Goal: Task Accomplishment & Management: Use online tool/utility

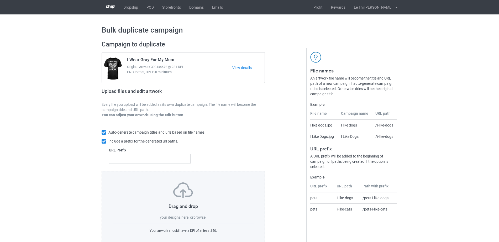
click at [200, 217] on label "browse" at bounding box center [200, 217] width 12 height 4
click at [0, 0] on input "browse" at bounding box center [0, 0] width 0 height 0
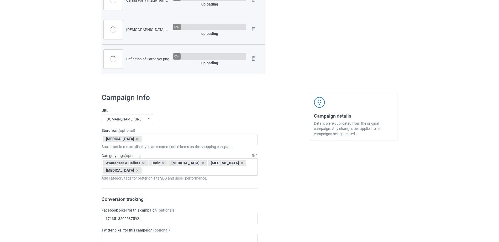
scroll to position [327, 0]
click at [136, 138] on icon at bounding box center [137, 138] width 3 height 3
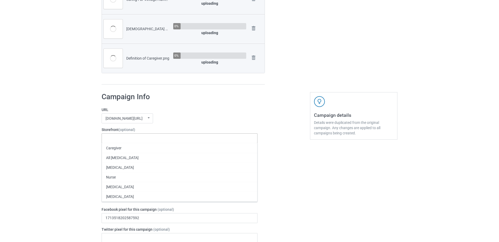
click at [131, 138] on div "Caregiver All [MEDICAL_DATA] [MEDICAL_DATA] Nurse [MEDICAL_DATA] [MEDICAL_DATA]…" at bounding box center [180, 138] width 156 height 10
click at [119, 149] on div "Caregiver" at bounding box center [180, 148] width 156 height 10
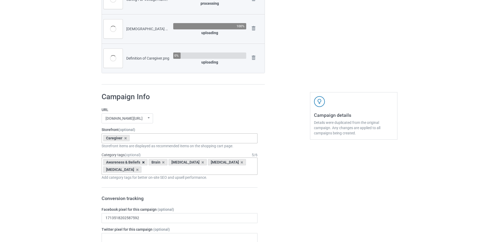
click at [144, 163] on icon at bounding box center [143, 162] width 3 height 3
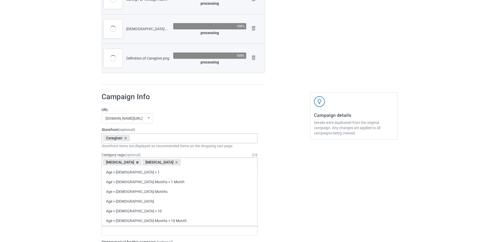
click at [136, 162] on icon at bounding box center [137, 162] width 3 height 3
click at [130, 162] on div "Age > [DEMOGRAPHIC_DATA] > 1 Age > [DEMOGRAPHIC_DATA] Months > 1 Month Age > [D…" at bounding box center [180, 163] width 156 height 10
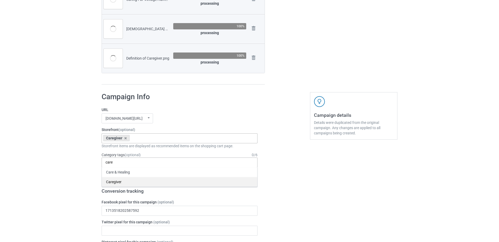
type input "care"
click at [118, 179] on div "Caregiver" at bounding box center [180, 182] width 156 height 10
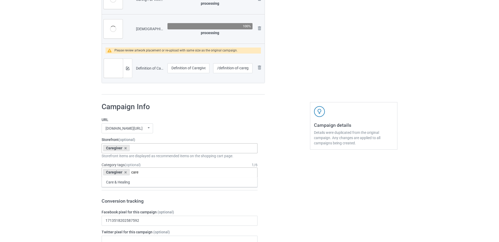
scroll to position [376, 0]
type input "care"
click at [123, 179] on div "Care & Healing" at bounding box center [180, 182] width 156 height 10
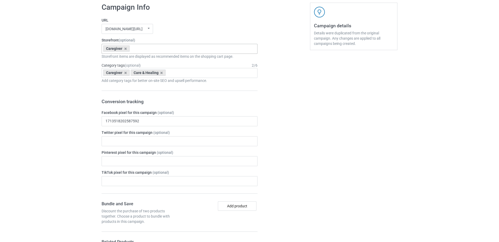
scroll to position [496, 0]
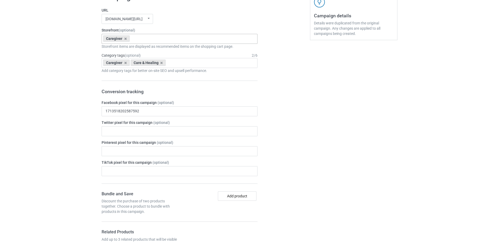
click at [161, 63] on icon at bounding box center [161, 62] width 3 height 3
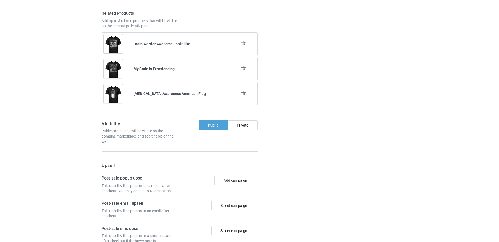
click at [242, 46] on icon at bounding box center [244, 44] width 7 height 6
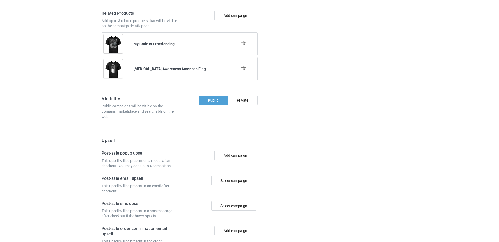
click at [244, 45] on icon at bounding box center [244, 44] width 7 height 6
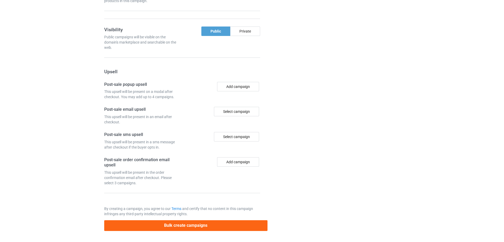
scroll to position [715, 0]
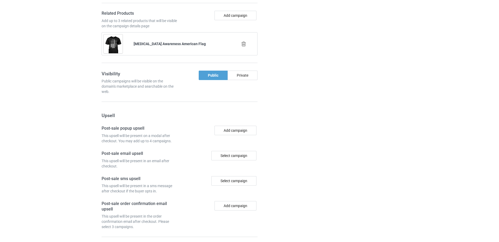
click at [244, 46] on icon at bounding box center [244, 44] width 7 height 6
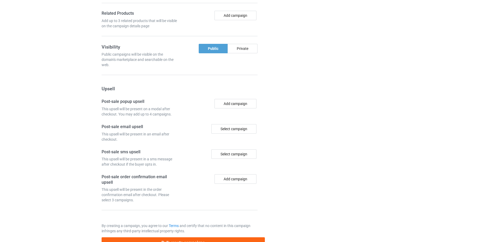
click at [239, 21] on div "Add campaign" at bounding box center [220, 20] width 80 height 18
click at [238, 19] on button "Add campaign" at bounding box center [236, 15] width 42 height 9
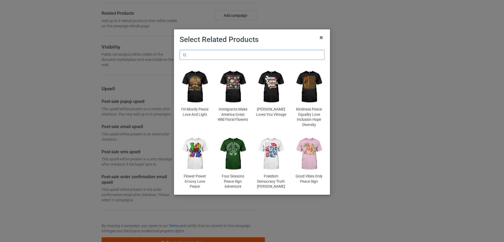
click at [197, 56] on input "text" at bounding box center [252, 55] width 145 height 10
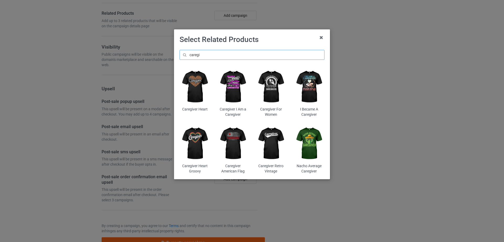
type input "caregi"
click at [198, 141] on img at bounding box center [195, 144] width 31 height 38
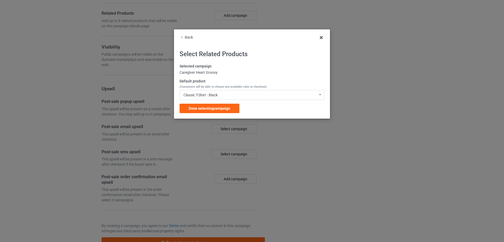
click at [217, 113] on div "Selected campaign Caregiver Heart Groovy Default product (Customers will be abl…" at bounding box center [252, 88] width 145 height 49
click at [217, 108] on span "Done selecting campaign" at bounding box center [210, 108] width 42 height 4
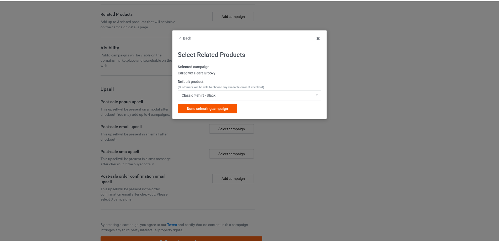
scroll to position [707, 0]
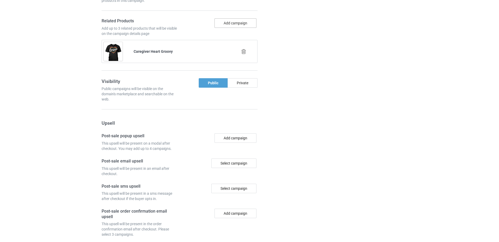
click at [237, 27] on button "Add campaign" at bounding box center [236, 22] width 42 height 9
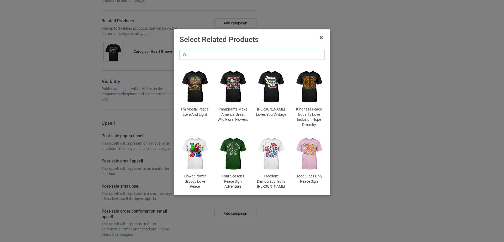
click at [217, 53] on input "text" at bounding box center [252, 55] width 145 height 10
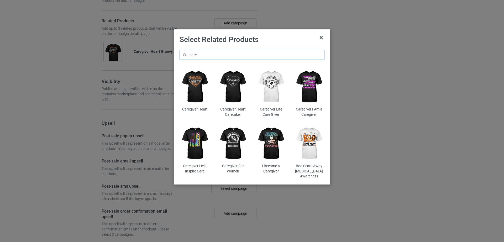
type input "care"
click at [301, 93] on img at bounding box center [309, 87] width 31 height 38
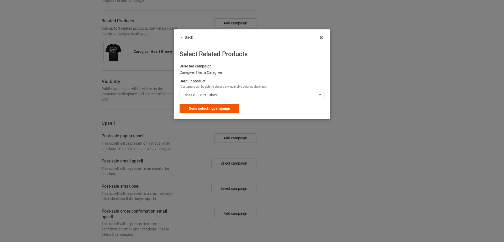
click at [225, 106] on span "Done selecting campaign" at bounding box center [210, 108] width 42 height 4
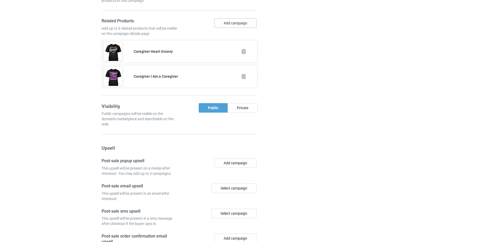
click at [235, 23] on button "Add campaign" at bounding box center [236, 22] width 42 height 9
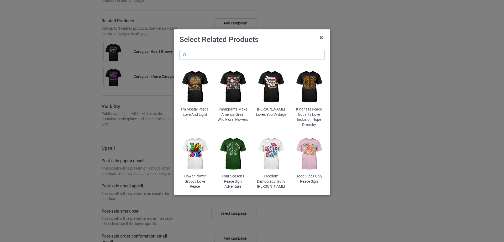
click at [221, 57] on input "text" at bounding box center [252, 55] width 145 height 10
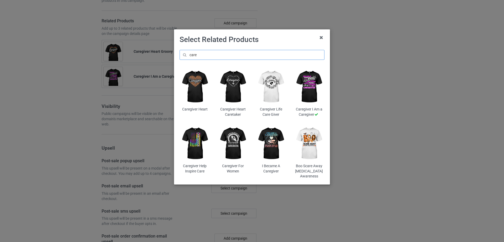
type input "care"
click at [275, 136] on img at bounding box center [271, 144] width 31 height 38
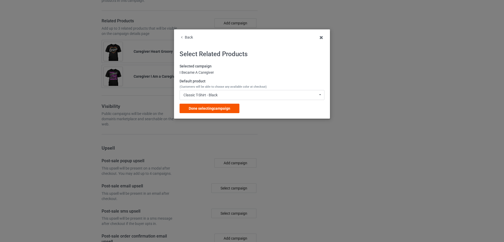
click at [226, 111] on span "Done selecting campaign" at bounding box center [210, 108] width 42 height 4
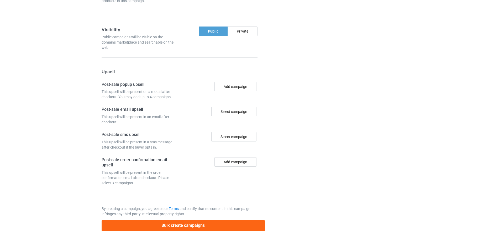
click at [391, 107] on div "Campaign details Details were duplicated from the original campaign. Any change…" at bounding box center [354, 6] width 95 height 457
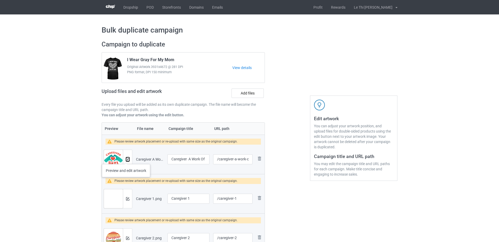
click at [127, 159] on img at bounding box center [127, 159] width 3 height 3
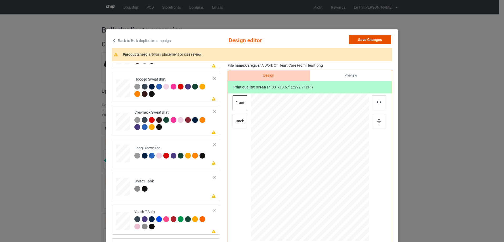
click at [374, 40] on button "Save Changes" at bounding box center [370, 39] width 42 height 9
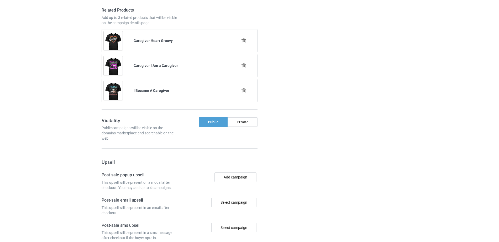
scroll to position [809, 0]
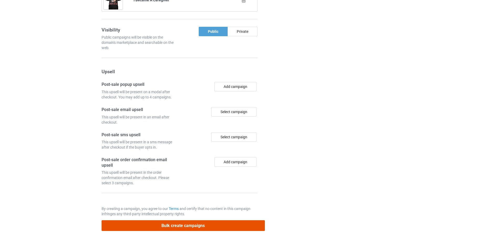
click at [178, 223] on button "Bulk create campaigns" at bounding box center [183, 225] width 163 height 11
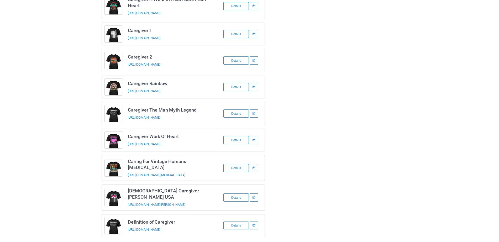
scroll to position [0, 0]
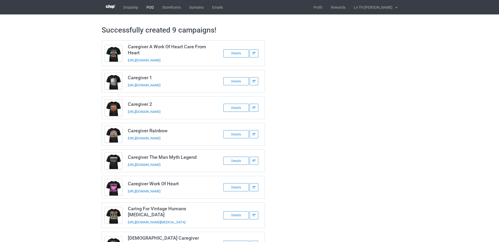
click at [151, 5] on link "POD" at bounding box center [150, 7] width 16 height 14
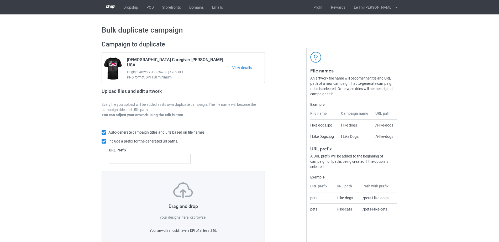
click at [203, 218] on label "browse" at bounding box center [200, 217] width 12 height 4
click at [0, 0] on input "browse" at bounding box center [0, 0] width 0 height 0
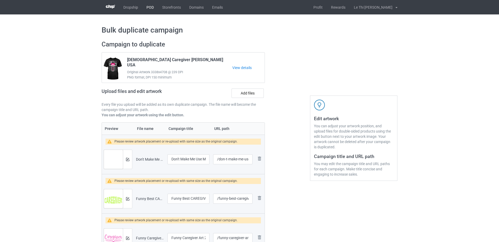
click at [156, 12] on link "POD" at bounding box center [150, 7] width 16 height 14
click at [153, 9] on link "POD" at bounding box center [150, 7] width 16 height 14
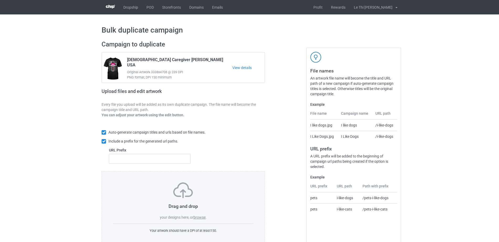
click at [201, 221] on div "Drag and drop your designs here, or browse . Your artwork should have a DPI of …" at bounding box center [183, 208] width 163 height 74
click at [200, 217] on label "browse" at bounding box center [200, 217] width 12 height 4
click at [0, 0] on input "browse" at bounding box center [0, 0] width 0 height 0
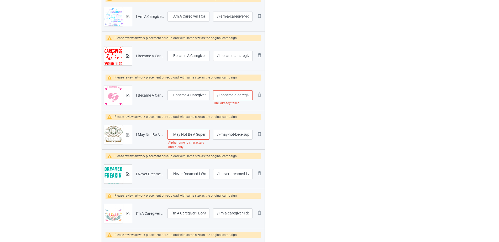
scroll to position [0, 4]
drag, startPoint x: 237, startPoint y: 95, endPoint x: 267, endPoint y: 95, distance: 29.9
click at [250, 96] on input "/i-became-a-caregiver" at bounding box center [232, 95] width 39 height 10
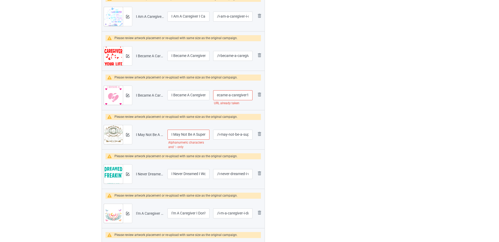
type input "/i-became-a-caregiver1"
click at [185, 134] on input "I May Not Be A Superhero But I_m A Caregiver" at bounding box center [189, 135] width 42 height 10
drag, startPoint x: 185, startPoint y: 134, endPoint x: 204, endPoint y: 135, distance: 18.7
click at [204, 135] on input "I May Not Be A Superhero But I_m A Caregiver" at bounding box center [189, 135] width 42 height 10
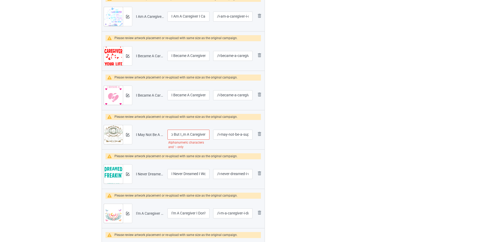
click at [185, 135] on input "I May Not Be A Superhero But I_m A Caregiver" at bounding box center [189, 135] width 42 height 10
click at [182, 134] on input "I May Not Be A Superhero But I_m A Caregiver" at bounding box center [189, 135] width 42 height 10
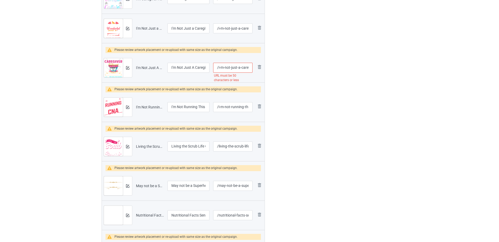
type input "I May Not Be A Superhero But I'm A Caregiver"
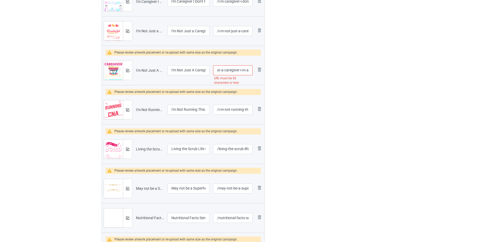
scroll to position [0, 51]
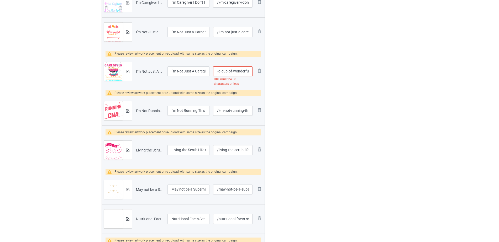
drag, startPoint x: 239, startPoint y: 65, endPoint x: 251, endPoint y: 70, distance: 12.7
click at [251, 70] on input "/i-m-not-just-a-caregiver-i-m-a-big-cup-of-wonderful" at bounding box center [232, 71] width 39 height 10
click at [236, 72] on input "/i-m-not-just-a-caregiver-i-m-a-big-cup-of-wonderful" at bounding box center [232, 71] width 39 height 10
drag, startPoint x: 227, startPoint y: 71, endPoint x: 264, endPoint y: 73, distance: 36.3
click at [264, 73] on tr "Preview and edit artwork I'm Not Just A Caregiver I'm A Big Cup Of Wonderful.pn…" at bounding box center [183, 71] width 163 height 29
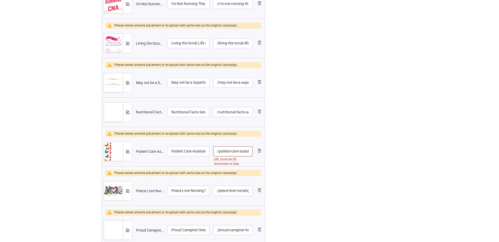
scroll to position [983, 0]
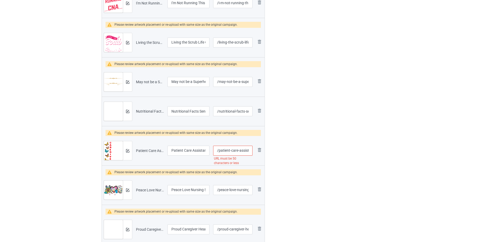
type input "/i-m-not-just-a-caregiver-i-m-a-big-cup"
drag, startPoint x: 226, startPoint y: 150, endPoint x: 253, endPoint y: 149, distance: 26.5
click at [253, 149] on td "/patient-care-assistant-home-health-worker-caregiver URL must be 50 characters …" at bounding box center [232, 150] width 43 height 29
click at [228, 149] on input "/patient-care-assistant-home-health-worker-caregiver" at bounding box center [232, 151] width 39 height 10
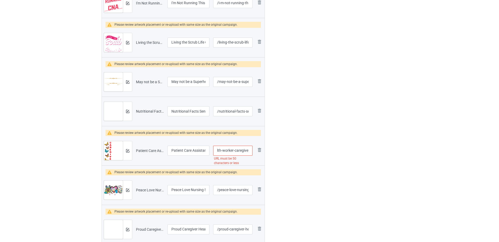
click at [233, 151] on input "/patient-care-assistant-home-health-worker-caregiver" at bounding box center [232, 151] width 39 height 10
drag, startPoint x: 220, startPoint y: 152, endPoint x: 234, endPoint y: 152, distance: 14.2
click at [234, 152] on input "/patient-care-assistant-home-health-worker-caregiver" at bounding box center [232, 151] width 39 height 10
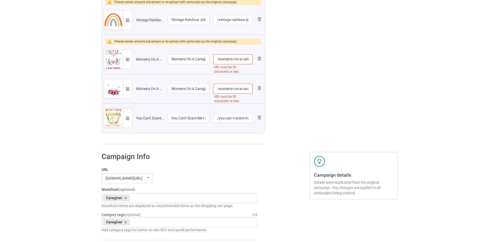
type input "/patient-care-assistant-home-health-caregiver"
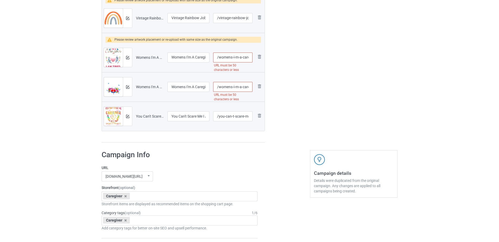
drag, startPoint x: 221, startPoint y: 60, endPoint x: 233, endPoint y: 58, distance: 11.8
click at [233, 58] on input "/womens-i-m-a-caregiver-i-don-t-stop-when-i-am-tired-funny" at bounding box center [232, 58] width 39 height 10
click at [232, 58] on input "/womens-i-m-a-caregiver-i-don-t-stop-when-i-am-tired-funny" at bounding box center [232, 58] width 39 height 10
drag, startPoint x: 233, startPoint y: 58, endPoint x: 219, endPoint y: 56, distance: 14.3
click at [219, 56] on input "/womens-i-m-a-caregiver-i-don-t-stop-when-i-am-tired-funny" at bounding box center [232, 58] width 39 height 10
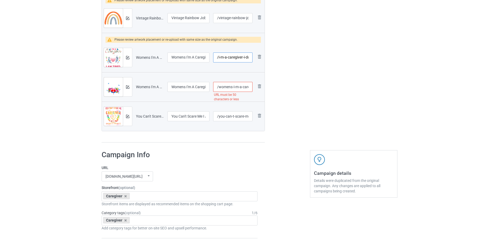
type input "/i-m-a-caregiver-i-don-t-stop-when-i-am-tired-funny"
drag, startPoint x: 235, startPoint y: 87, endPoint x: 227, endPoint y: 86, distance: 7.6
click at [227, 86] on input "/womens-i-m-a-caregiver-i-don-t-stop-when-i-am-tired" at bounding box center [232, 87] width 39 height 10
click at [234, 87] on input "/womens-i-m-a-caregiver-i-don-t-stop-when-i-am-tired" at bounding box center [232, 87] width 39 height 10
click at [233, 87] on input "/womens-i-m-a-caregiver-i-don-t-stop-when-i-am-tired" at bounding box center [232, 87] width 39 height 10
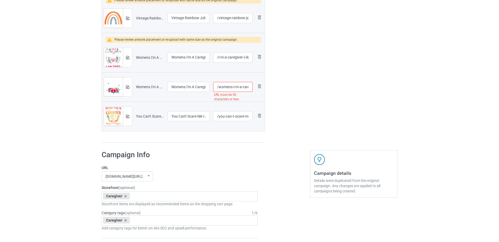
drag, startPoint x: 233, startPoint y: 87, endPoint x: 218, endPoint y: 87, distance: 15.2
click at [218, 87] on input "/womens-i-m-a-caregiver-i-don-t-stop-when-i-am-tired" at bounding box center [232, 87] width 39 height 10
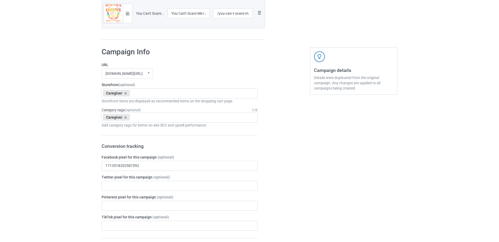
type input "/i-m-a-caregiver-i-don-t-stop-when-i-am-tired"
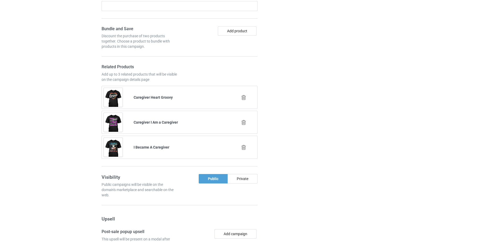
scroll to position [1892, 0]
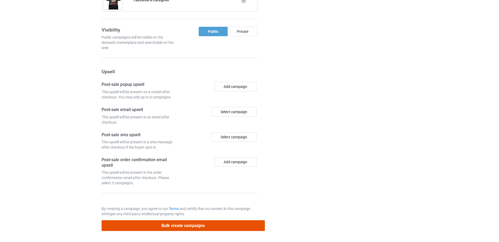
click at [215, 227] on button "Bulk create campaigns" at bounding box center [183, 225] width 163 height 11
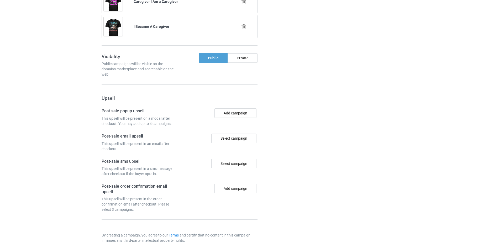
scroll to position [0, 0]
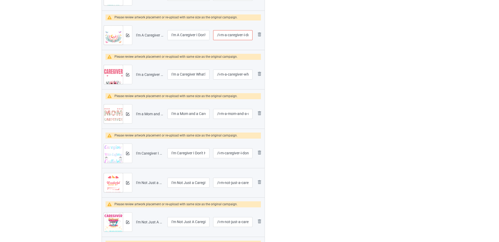
click at [221, 37] on input "/i-m-a-caregiver-i-don-t-stop-when-i-am-tired" at bounding box center [232, 35] width 39 height 10
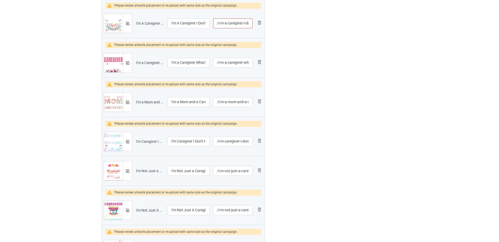
click at [224, 25] on input "/i-m-a-caregiver-i-don-t-stop-when-i-am-tired" at bounding box center [232, 23] width 39 height 10
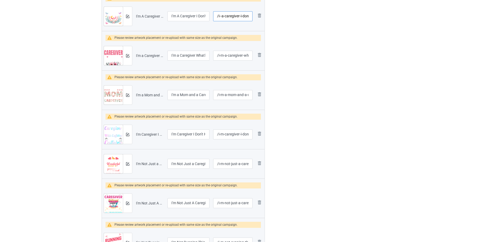
scroll to position [760, 0]
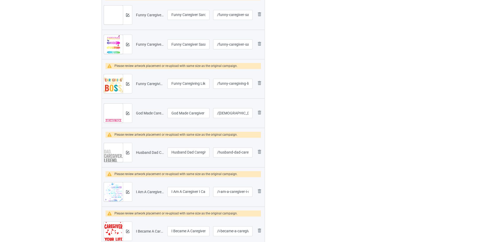
type input "/i-a-caregiver-i-don-t-stop-when-i-am-tired"
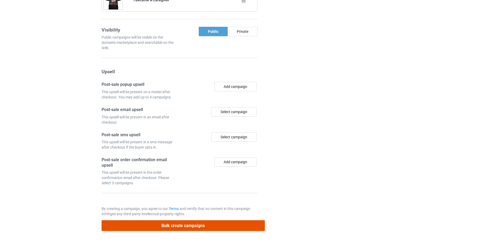
click at [193, 225] on button "Bulk create campaigns" at bounding box center [183, 225] width 163 height 11
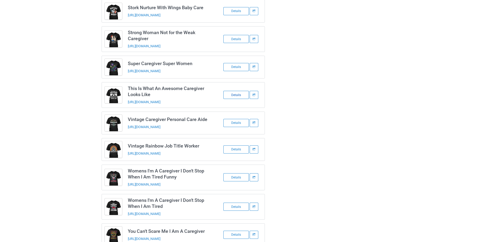
scroll to position [862, 0]
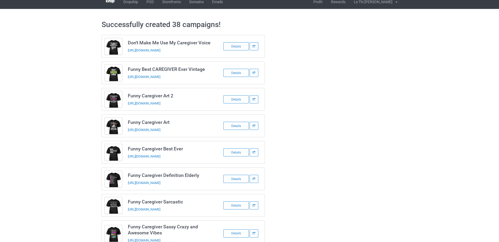
scroll to position [0, 0]
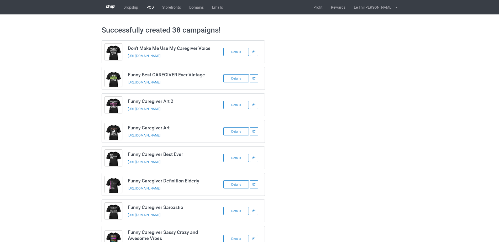
click at [149, 6] on link "POD" at bounding box center [150, 7] width 16 height 14
